Goal: Find specific page/section: Find specific page/section

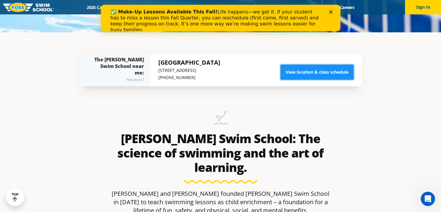
click at [303, 71] on link "View location & class schedule" at bounding box center [316, 72] width 73 height 15
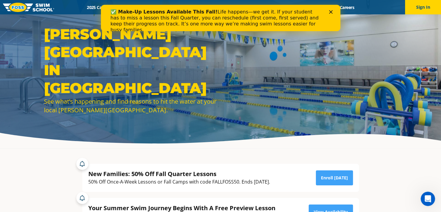
click at [330, 11] on icon "Close" at bounding box center [331, 12] width 4 height 4
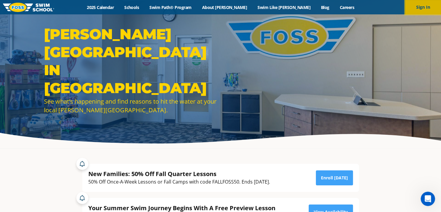
click at [420, 10] on button "Sign In" at bounding box center [423, 7] width 36 height 14
